Goal: Task Accomplishment & Management: Manage account settings

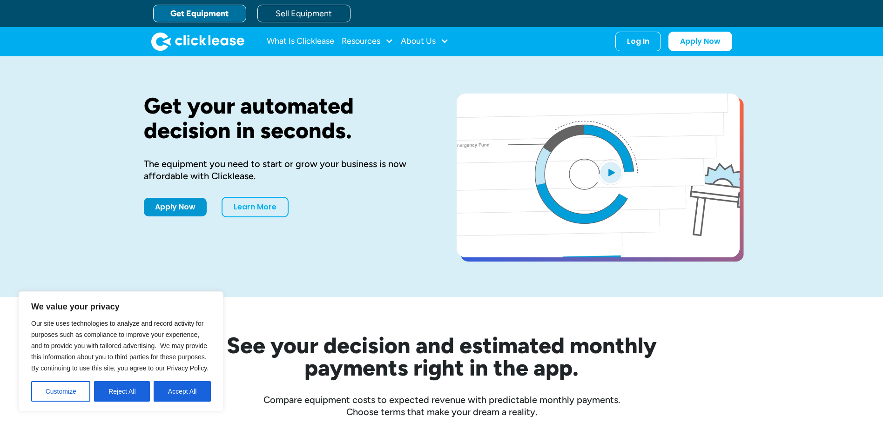
click at [296, 302] on div "See your decision and estimated monthly payments right in the app. Compare equi…" at bounding box center [442, 357] width 596 height 121
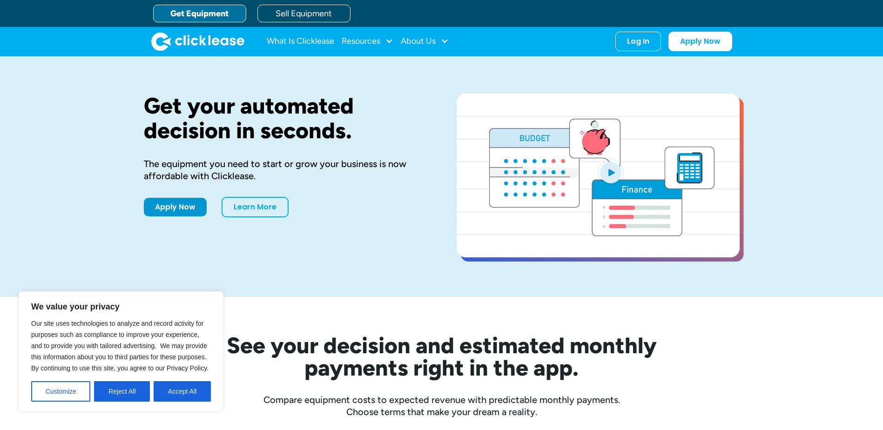
click at [214, 14] on link "Get Equipment" at bounding box center [199, 14] width 93 height 18
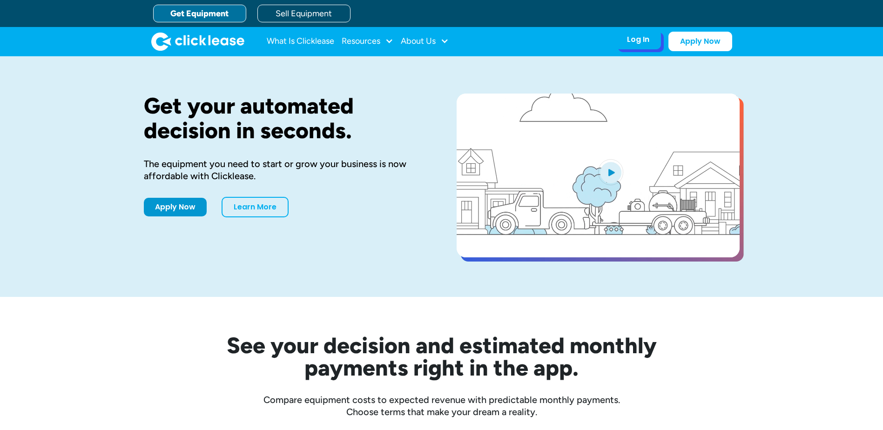
click at [638, 47] on div "Log In Account login I use Clicklease to get my equipment Partner Portal I offe…" at bounding box center [639, 40] width 46 height 20
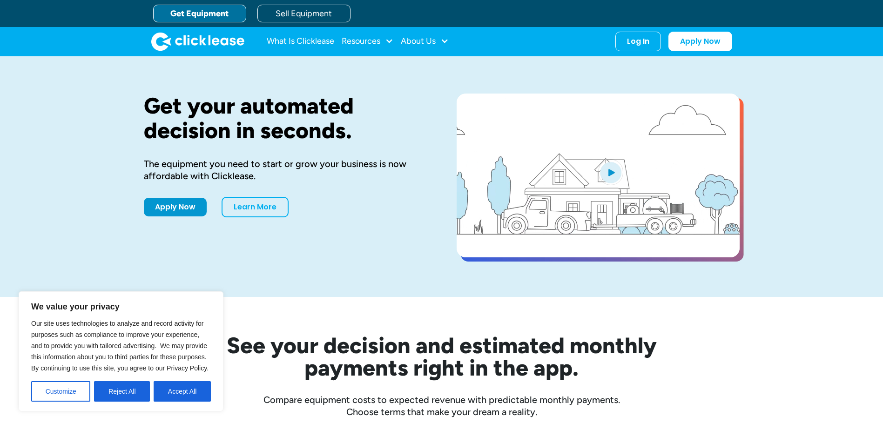
drag, startPoint x: 176, startPoint y: 391, endPoint x: 183, endPoint y: 384, distance: 10.2
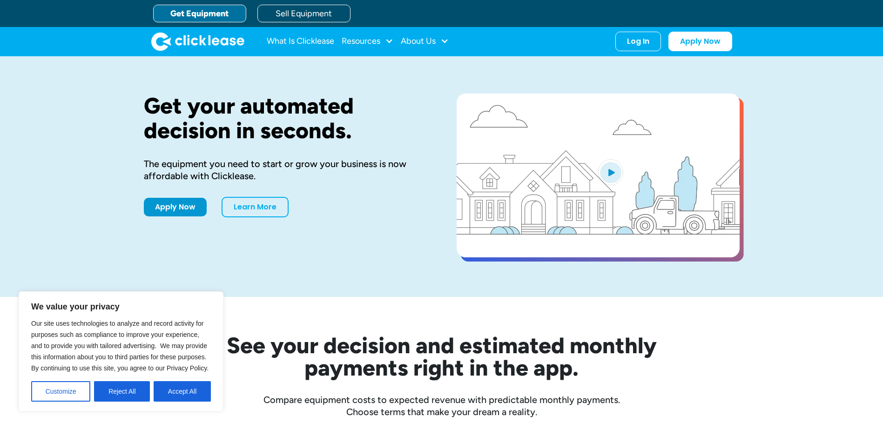
click at [177, 391] on button "Accept All" at bounding box center [182, 391] width 57 height 20
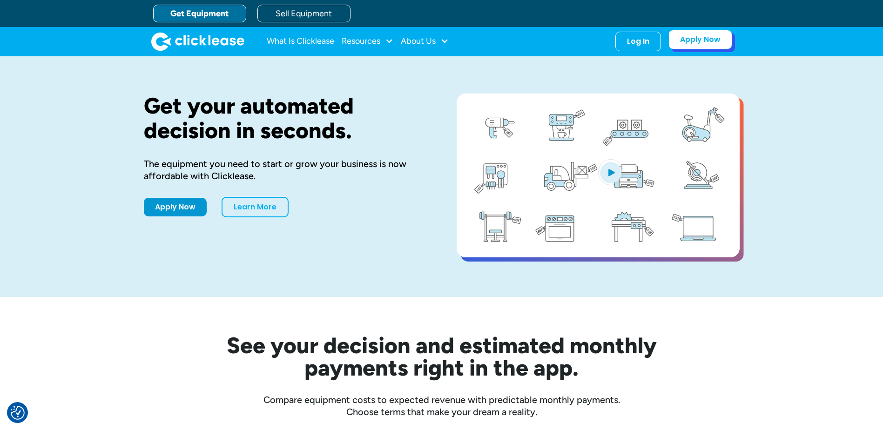
click at [710, 34] on link "Apply Now" at bounding box center [701, 40] width 64 height 20
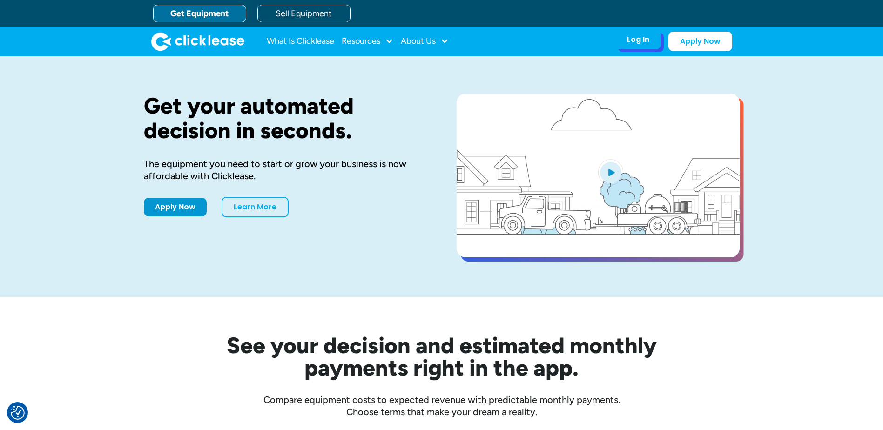
click at [648, 46] on div "Log In Account login I use Clicklease to get my equipment Partner Portal I offe…" at bounding box center [639, 40] width 46 height 20
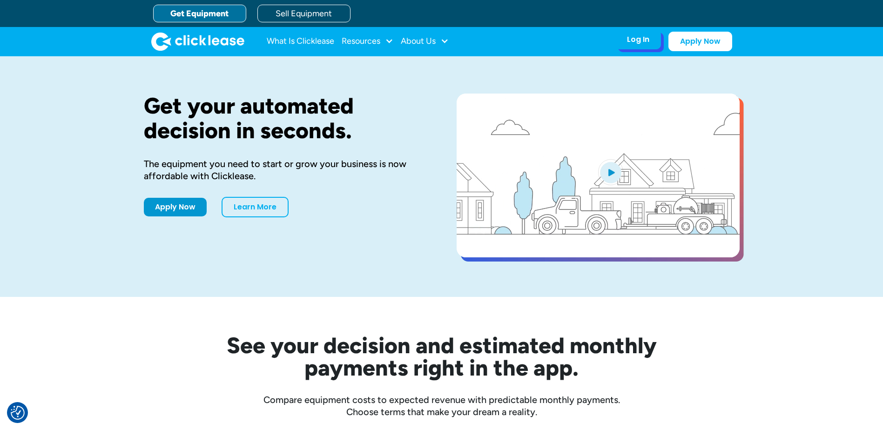
click at [636, 44] on div "Log In" at bounding box center [638, 39] width 22 height 9
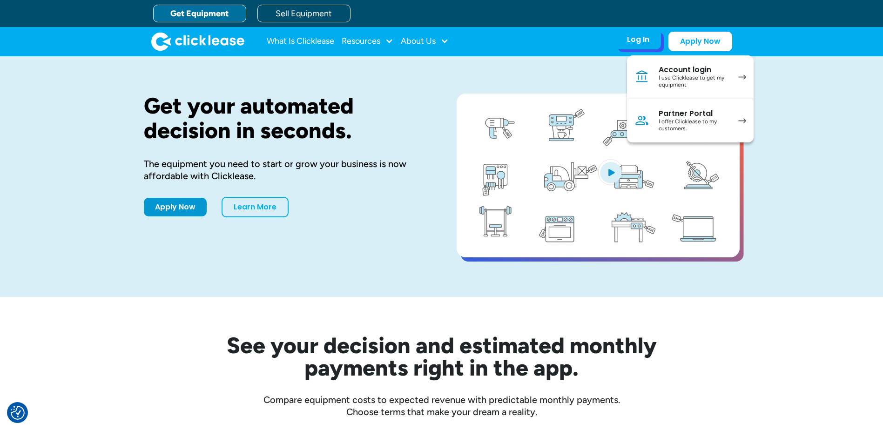
click at [675, 77] on div "I use Clicklease to get my equipment" at bounding box center [694, 82] width 70 height 14
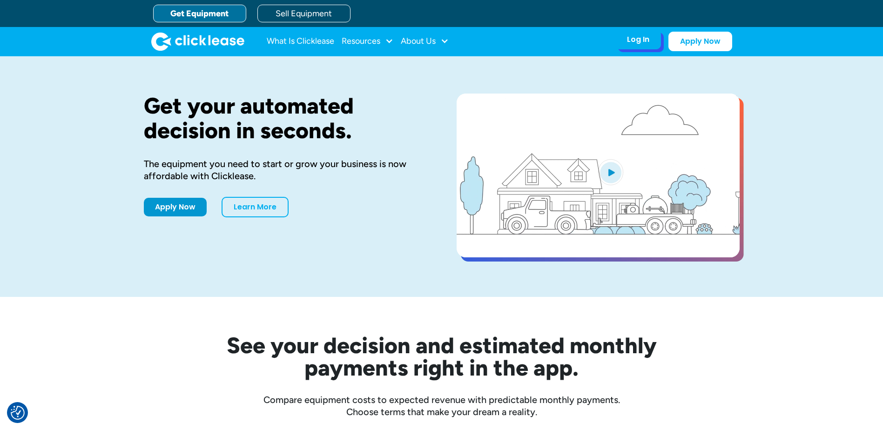
click at [645, 42] on div "Log In" at bounding box center [638, 39] width 22 height 9
